Goal: Task Accomplishment & Management: Use online tool/utility

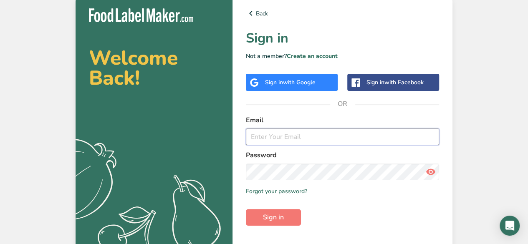
click at [264, 138] on input "email" at bounding box center [342, 136] width 193 height 17
type input "[EMAIL_ADDRESS][DOMAIN_NAME]"
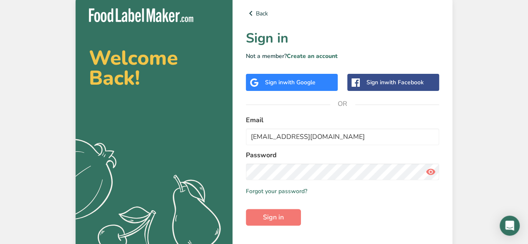
click at [246, 209] on button "Sign in" at bounding box center [273, 217] width 55 height 17
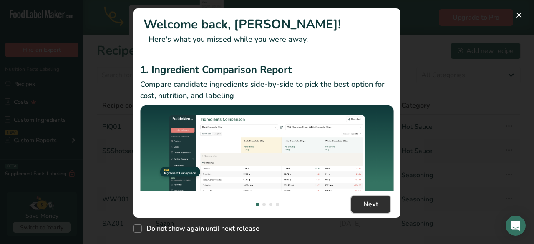
click at [366, 206] on span "Next" at bounding box center [370, 204] width 15 height 10
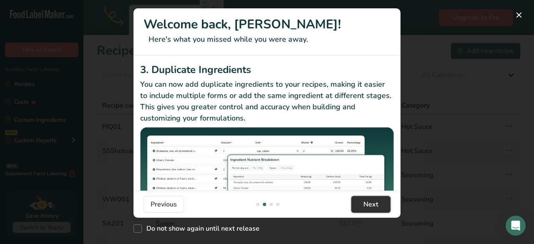
click at [366, 206] on span "Next" at bounding box center [370, 204] width 15 height 10
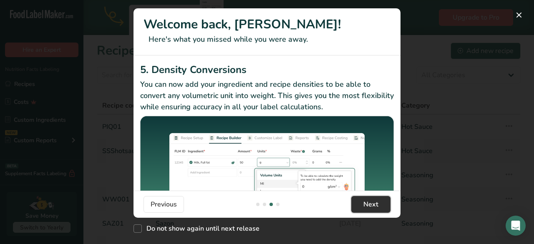
click at [366, 206] on span "Next" at bounding box center [370, 204] width 15 height 10
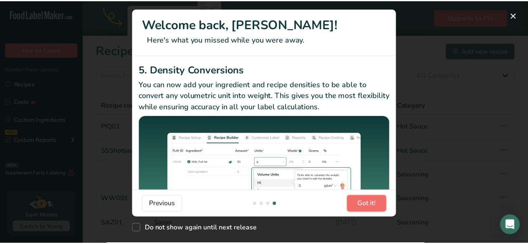
scroll to position [0, 801]
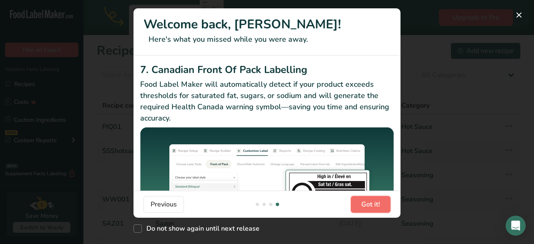
click at [366, 206] on span "Got it!" at bounding box center [370, 204] width 19 height 10
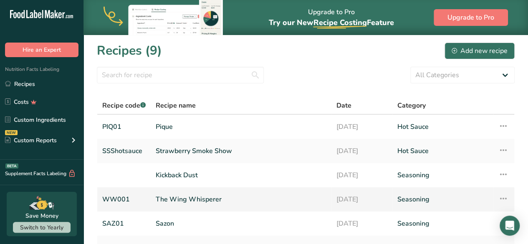
click at [251, 202] on link "The Wing Whisperer" at bounding box center [241, 200] width 171 height 18
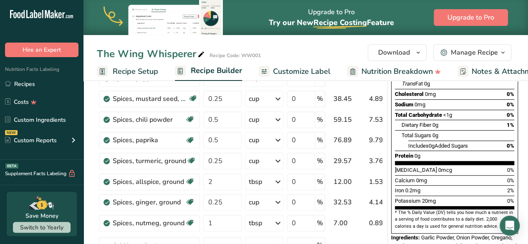
scroll to position [150, 0]
